Goal: Navigation & Orientation: Find specific page/section

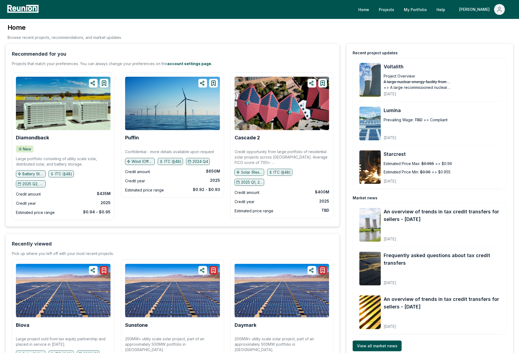
click at [361, 37] on div "Home Browse recent projects, recommendations, and market updates." at bounding box center [259, 33] width 509 height 20
click at [399, 11] on link "Projects" at bounding box center [387, 9] width 24 height 11
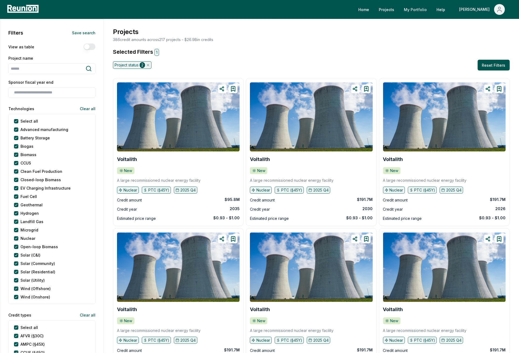
click at [431, 8] on link "My Portfolio" at bounding box center [416, 9] width 32 height 11
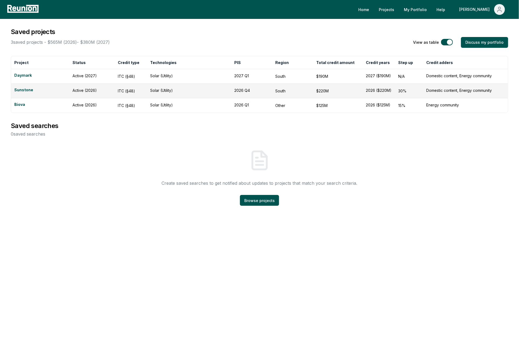
click at [450, 42] on button "button" at bounding box center [447, 42] width 12 height 6
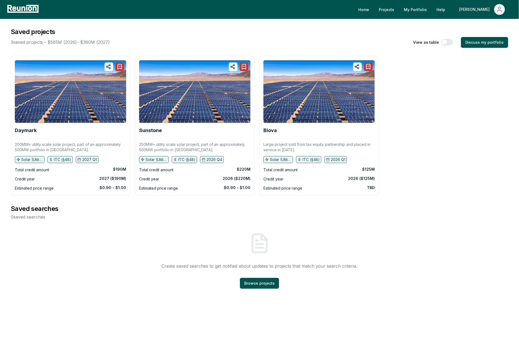
click at [450, 42] on button "button" at bounding box center [447, 42] width 12 height 6
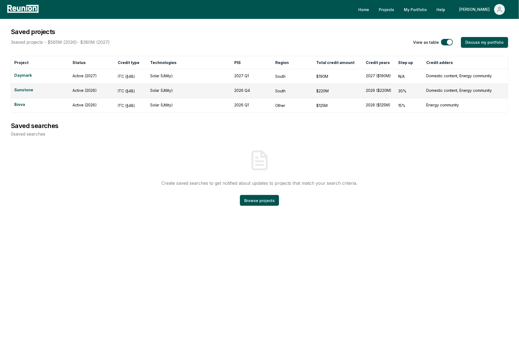
click at [351, 43] on div "3 saved projects - $565M (2026) - $380M (2027) View as table Discuss my portfol…" at bounding box center [260, 42] width 498 height 11
click at [388, 25] on main "Saved projects 3 saved projects - $565M (2026) - $380M (2027) View as table Dis…" at bounding box center [259, 118] width 519 height 199
click at [498, 13] on span "Main" at bounding box center [500, 9] width 11 height 11
click at [485, 46] on p "Log out" at bounding box center [486, 44] width 14 height 6
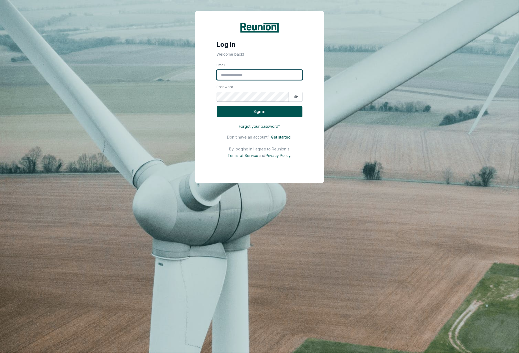
click at [277, 75] on input "Email" at bounding box center [260, 75] width 86 height 10
type input "**********"
click at [264, 113] on button "Sign in" at bounding box center [260, 111] width 86 height 11
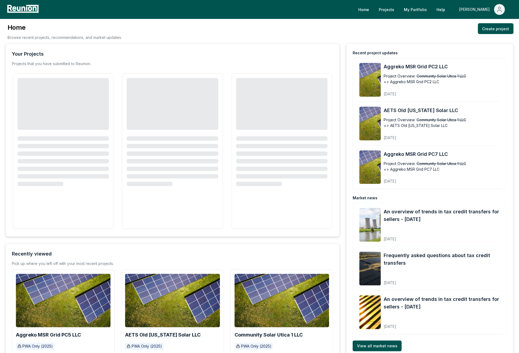
click at [497, 12] on icon "Main" at bounding box center [500, 9] width 6 height 6
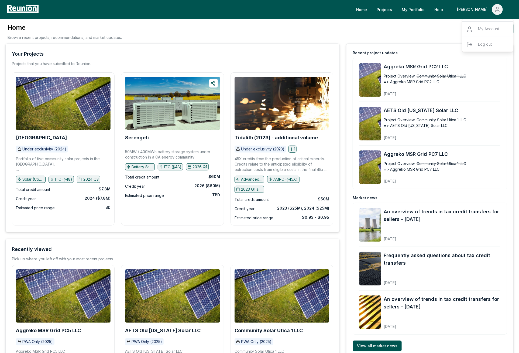
click at [426, 35] on div "Home Browse recent projects, recommendations, and market updates. Create project" at bounding box center [259, 33] width 509 height 20
